Goal: Information Seeking & Learning: Compare options

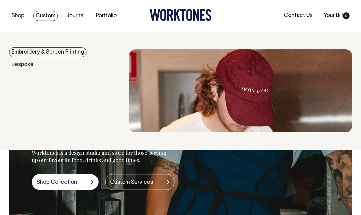
click at [69, 53] on link "Embroidery & Screen Printing" at bounding box center [47, 52] width 77 height 10
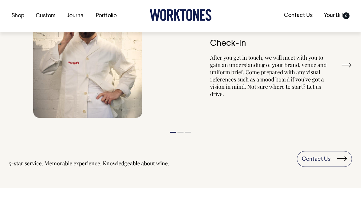
scroll to position [743, 0]
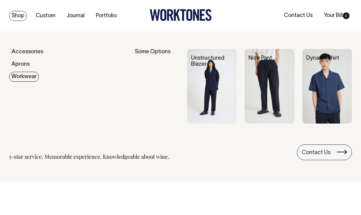
click at [330, 89] on img at bounding box center [327, 86] width 50 height 74
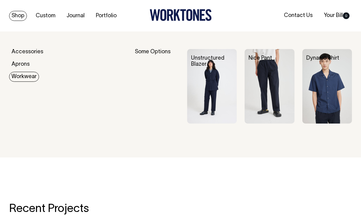
click at [325, 123] on img at bounding box center [327, 86] width 50 height 74
click at [214, 75] on img at bounding box center [212, 86] width 50 height 74
click at [338, 86] on img at bounding box center [327, 86] width 50 height 74
click at [333, 66] on div "Dynamo Shirt" at bounding box center [330, 58] width 57 height 19
click at [329, 60] on link "Dynamo Shirt" at bounding box center [322, 58] width 33 height 5
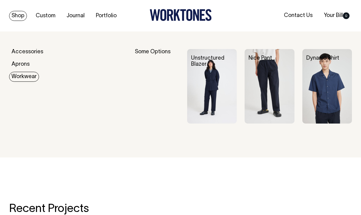
click at [227, 89] on img at bounding box center [212, 86] width 50 height 74
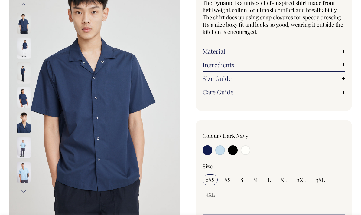
scroll to position [62, 0]
click at [26, 147] on img at bounding box center [24, 147] width 14 height 21
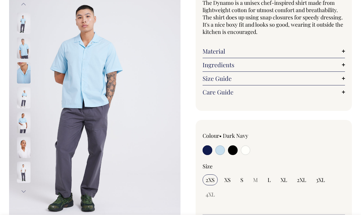
click at [245, 148] on input "radio" at bounding box center [246, 150] width 10 height 10
radio input "true"
select select "Off-White"
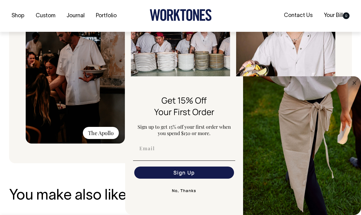
scroll to position [545, 0]
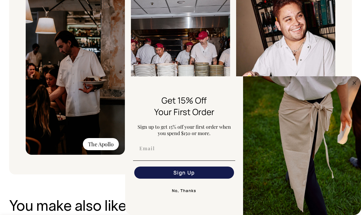
click at [355, 84] on icon "Close dialog" at bounding box center [354, 82] width 3 height 3
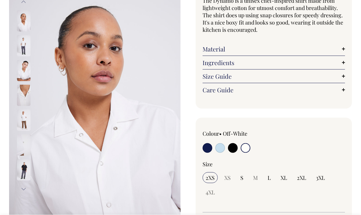
scroll to position [0, 0]
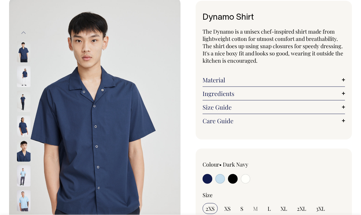
scroll to position [58, 0]
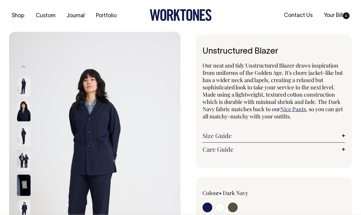
click at [20, 135] on img at bounding box center [24, 135] width 14 height 21
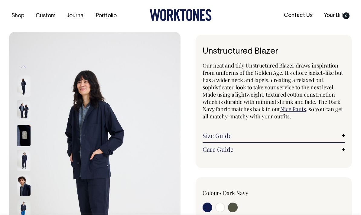
click at [24, 160] on img at bounding box center [24, 160] width 14 height 21
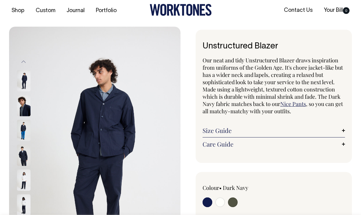
scroll to position [8, 0]
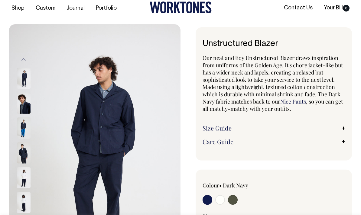
click at [20, 177] on img at bounding box center [24, 177] width 14 height 21
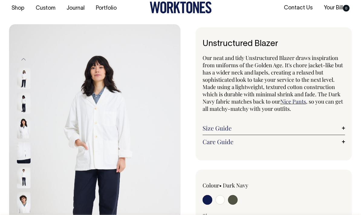
click at [25, 205] on img at bounding box center [24, 202] width 14 height 21
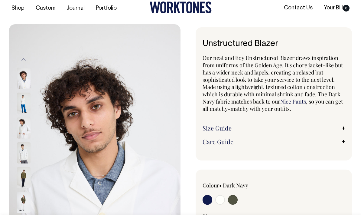
click at [25, 131] on img at bounding box center [24, 127] width 14 height 21
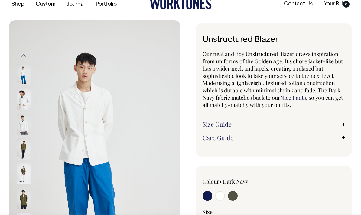
scroll to position [0, 0]
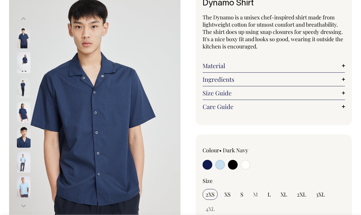
scroll to position [48, 0]
click at [338, 65] on link "Material" at bounding box center [274, 65] width 142 height 7
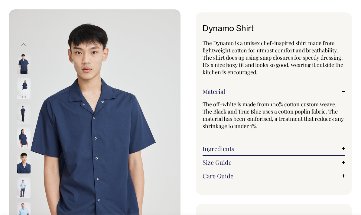
scroll to position [13, 0]
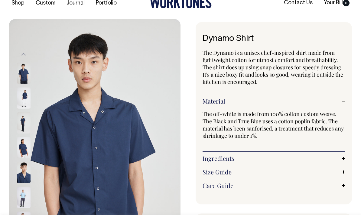
click at [27, 97] on img at bounding box center [24, 97] width 14 height 21
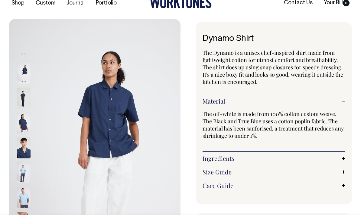
scroll to position [0, 0]
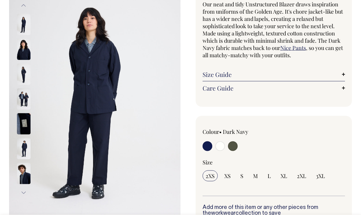
scroll to position [63, 0]
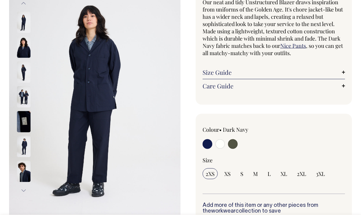
click at [221, 146] on input "radio" at bounding box center [220, 144] width 10 height 10
radio input "true"
select select "Off-White"
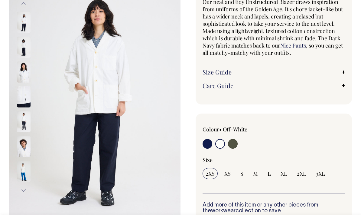
click at [236, 144] on input "radio" at bounding box center [233, 144] width 10 height 10
radio input "true"
select select "Olive"
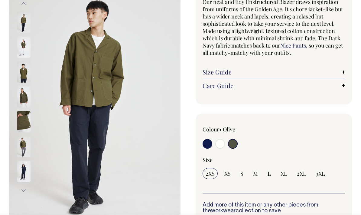
click at [21, 72] on img at bounding box center [24, 71] width 14 height 21
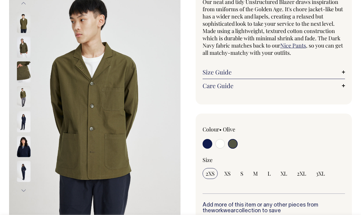
click at [25, 165] on img at bounding box center [24, 171] width 14 height 21
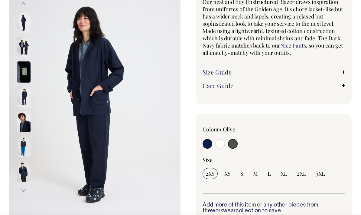
click at [235, 141] on input "radio" at bounding box center [233, 144] width 10 height 10
